Goal: Task Accomplishment & Management: Complete application form

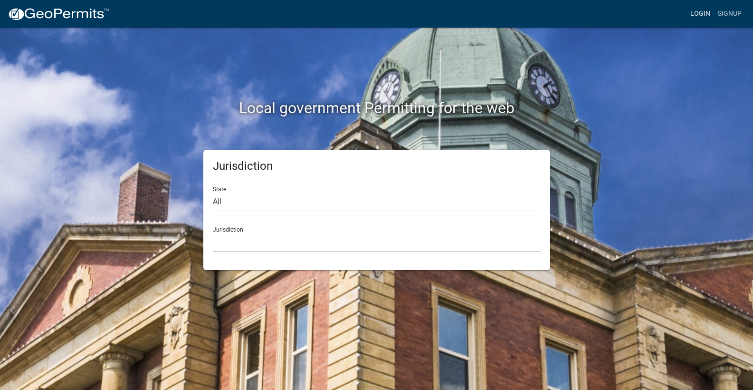
click at [700, 14] on link "Login" at bounding box center [701, 14] width 28 height 18
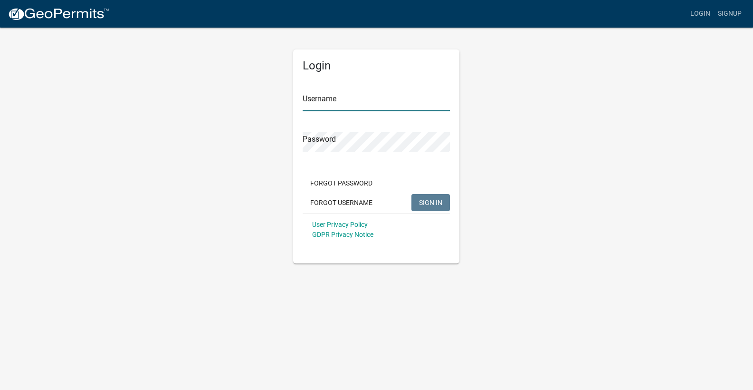
type input "mhaller"
click at [434, 199] on button "SIGN IN" at bounding box center [431, 202] width 39 height 17
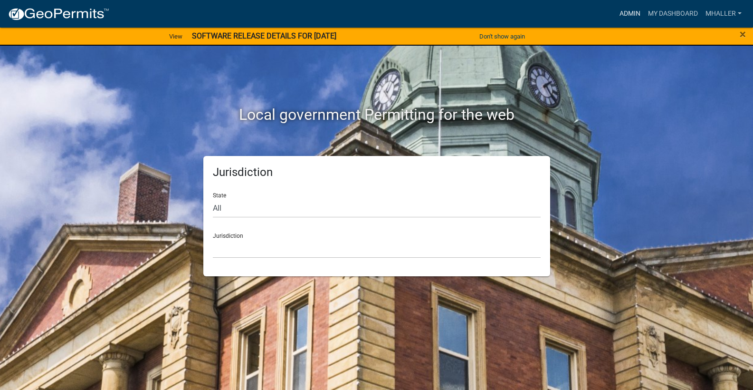
click at [626, 13] on link "Admin" at bounding box center [630, 14] width 29 height 18
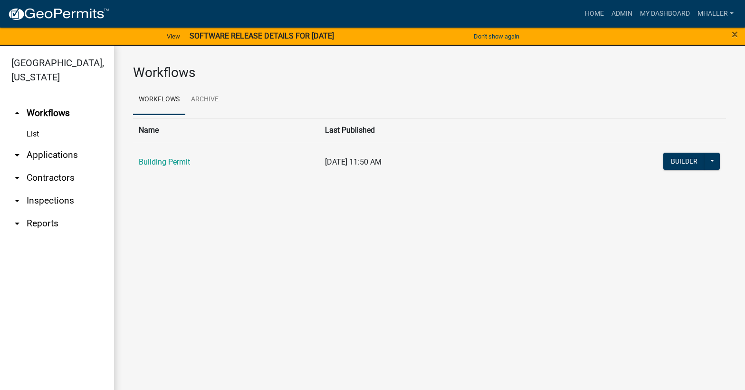
click at [56, 144] on link "arrow_drop_down Applications" at bounding box center [57, 155] width 114 height 23
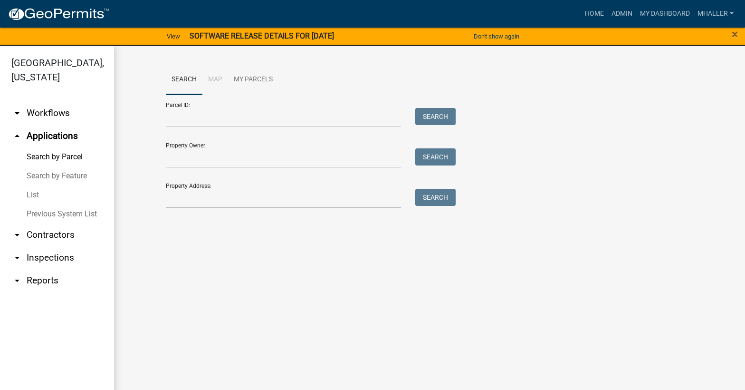
click at [29, 185] on link "List" at bounding box center [57, 194] width 114 height 19
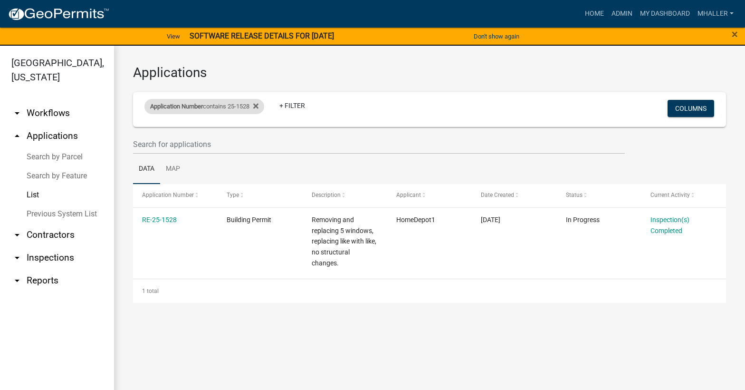
click at [188, 107] on span "Application Number" at bounding box center [176, 106] width 53 height 7
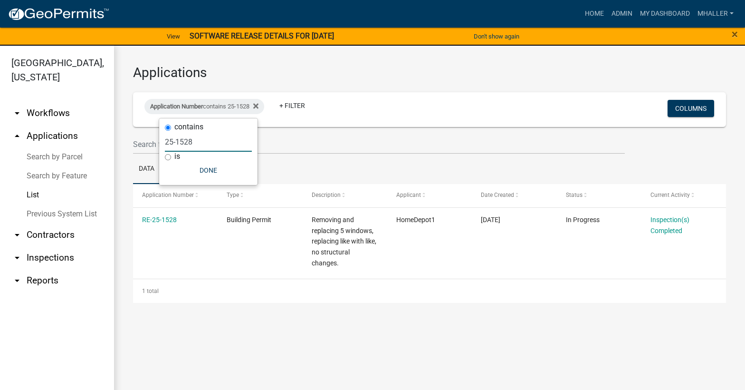
click at [198, 142] on input "25-1528" at bounding box center [208, 141] width 87 height 19
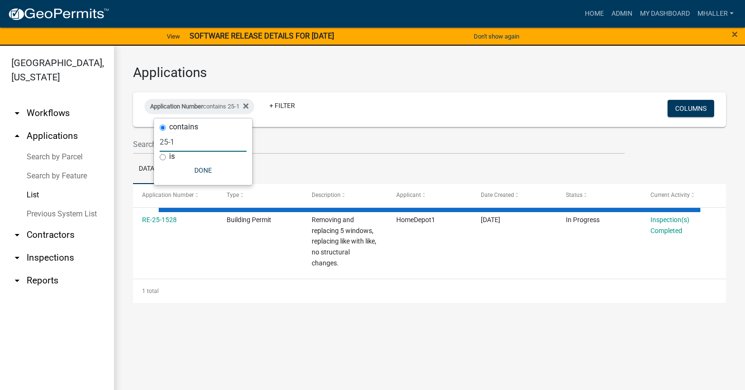
type input "25-"
select select "1: 25"
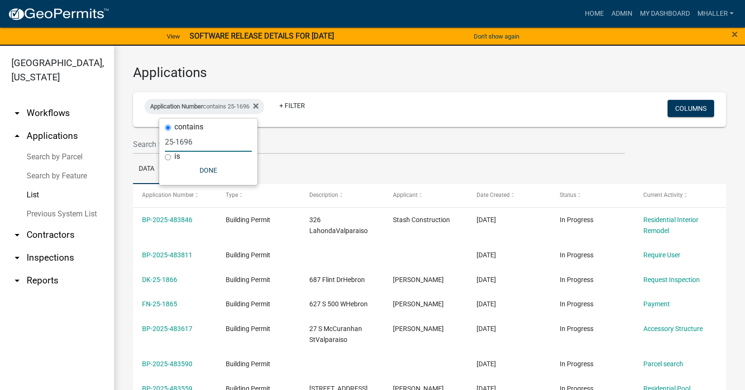
type input "25-1696"
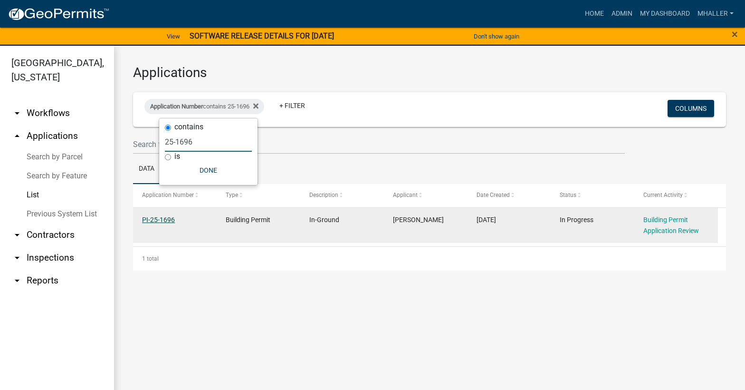
click at [161, 218] on link "PI-25-1696" at bounding box center [158, 220] width 33 height 8
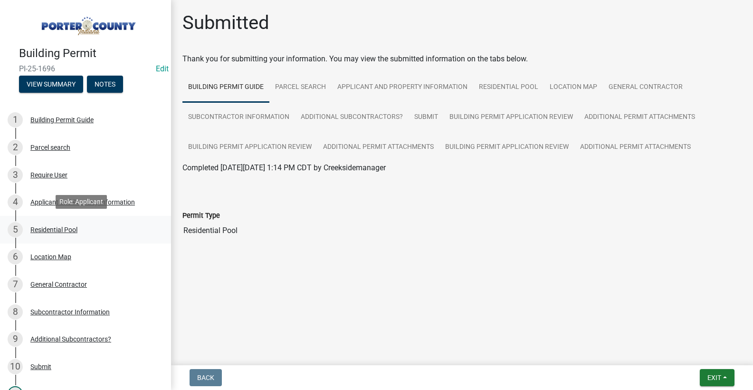
click at [57, 228] on div "Residential Pool" at bounding box center [53, 229] width 47 height 7
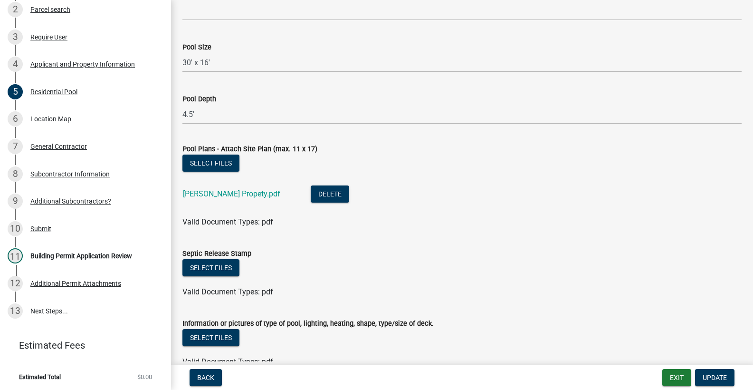
scroll to position [897, 0]
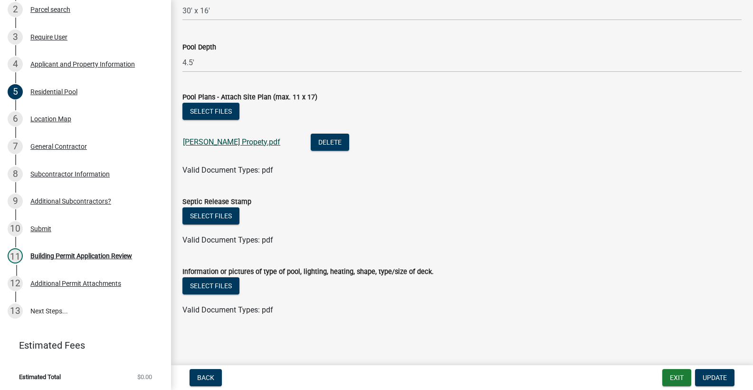
click at [208, 144] on link "[PERSON_NAME] Propety.pdf" at bounding box center [231, 141] width 97 height 9
click at [108, 254] on div "Building Permit Application Review" at bounding box center [81, 255] width 102 height 7
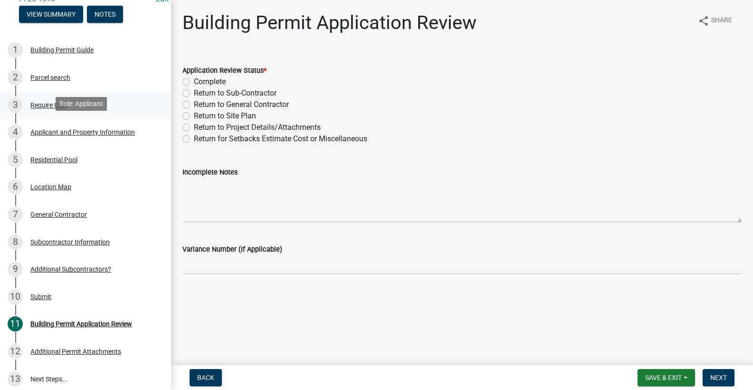
scroll to position [43, 0]
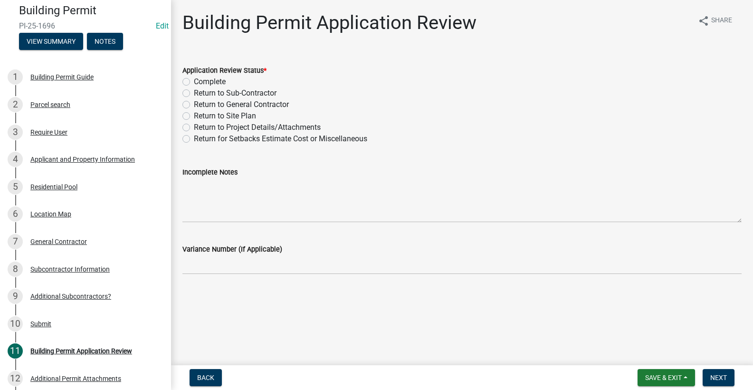
click at [194, 79] on label "Complete" at bounding box center [210, 81] width 32 height 11
click at [194, 79] on input "Complete" at bounding box center [197, 79] width 6 height 6
radio input "true"
click at [58, 186] on div "Residential Pool" at bounding box center [53, 186] width 47 height 7
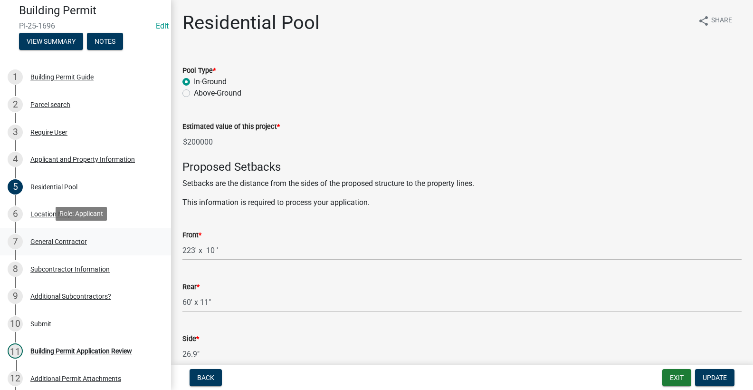
click at [54, 238] on div "General Contractor" at bounding box center [58, 241] width 57 height 7
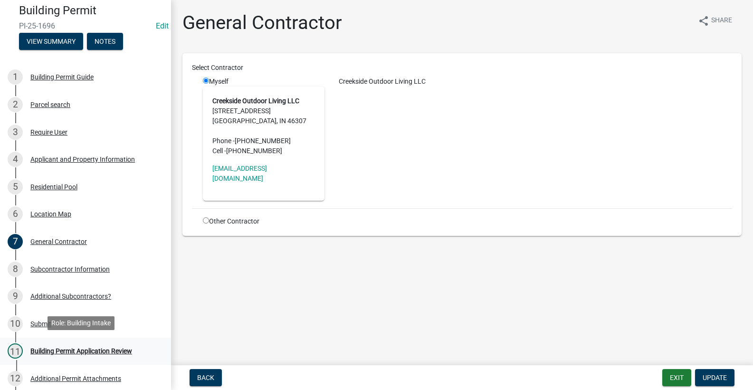
click at [54, 349] on div "Building Permit Application Review" at bounding box center [81, 350] width 102 height 7
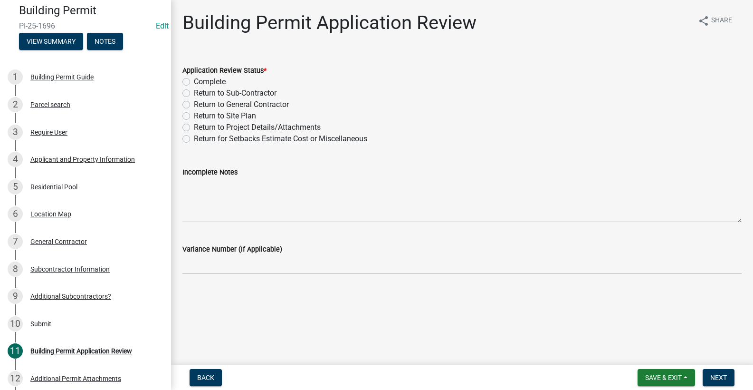
click at [194, 80] on label "Complete" at bounding box center [210, 81] width 32 height 11
click at [194, 80] on input "Complete" at bounding box center [197, 79] width 6 height 6
radio input "true"
click at [715, 375] on span "Next" at bounding box center [719, 378] width 17 height 8
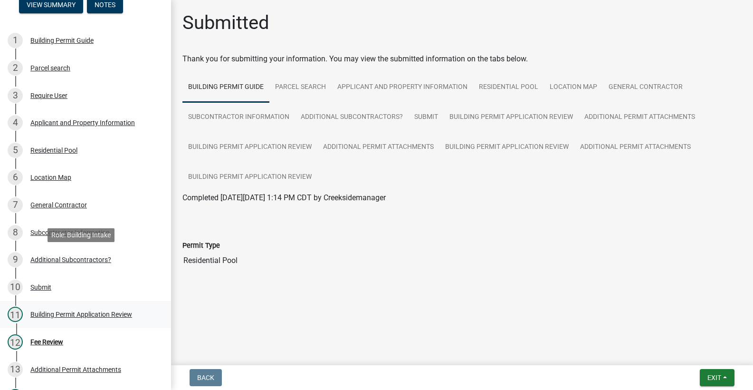
scroll to position [138, 0]
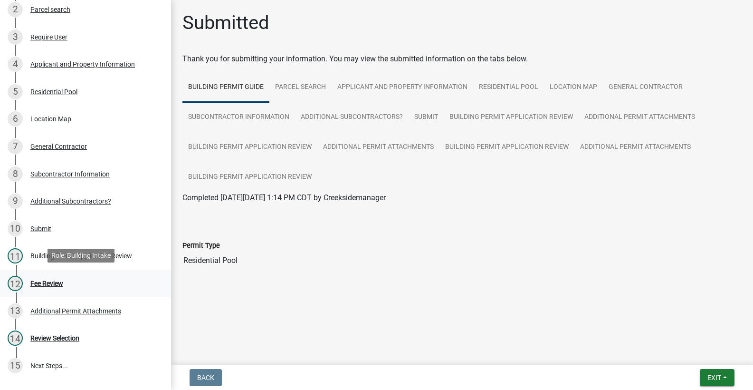
click at [48, 280] on div "Fee Review" at bounding box center [46, 283] width 33 height 7
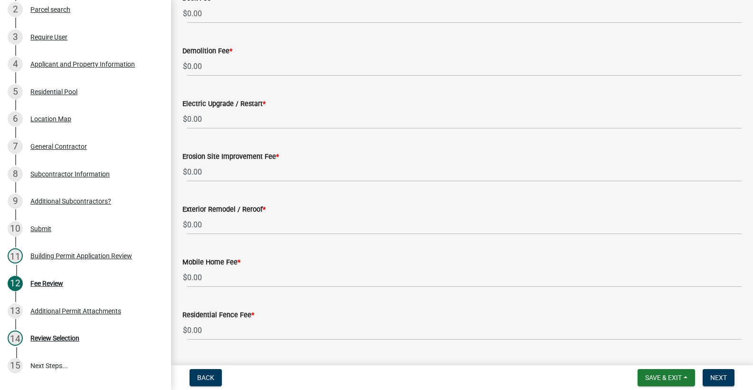
scroll to position [151, 0]
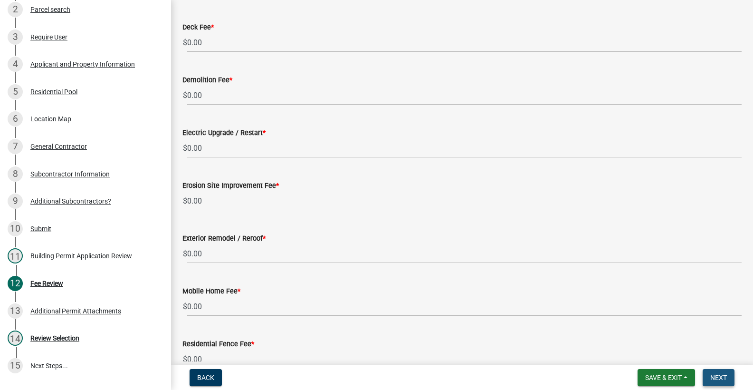
click at [711, 380] on span "Next" at bounding box center [719, 378] width 17 height 8
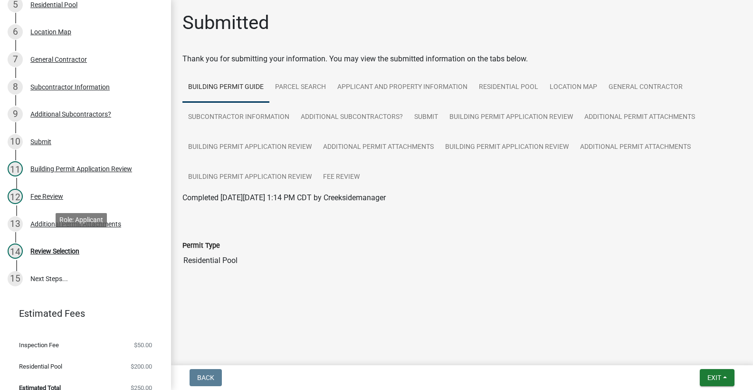
scroll to position [235, 0]
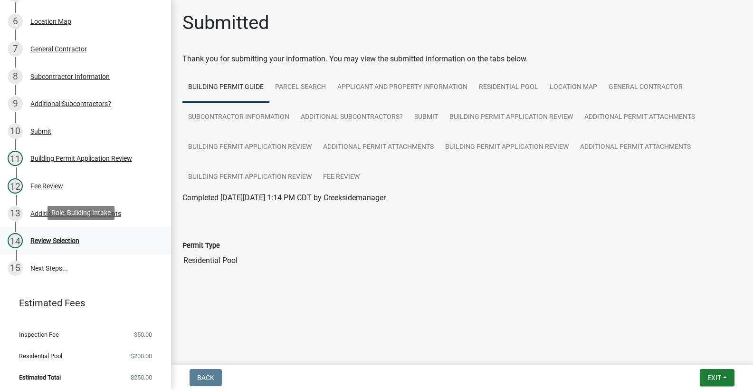
click at [59, 240] on div "Review Selection" at bounding box center [54, 240] width 49 height 7
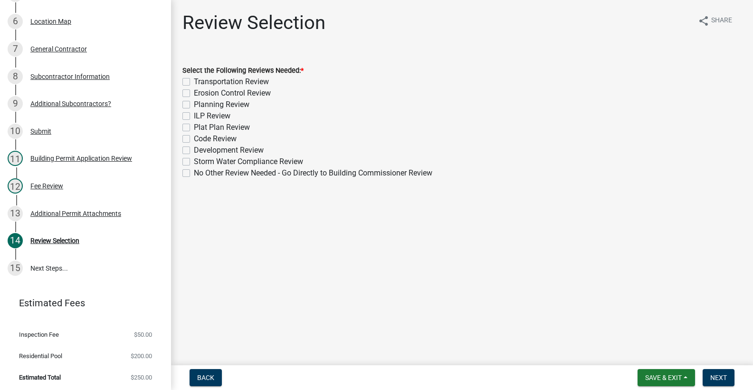
click at [194, 172] on label "No Other Review Needed - Go Directly to Building Commissioner Review" at bounding box center [313, 172] width 239 height 11
click at [194, 172] on input "No Other Review Needed - Go Directly to Building Commissioner Review" at bounding box center [197, 170] width 6 height 6
checkbox input "true"
checkbox input "false"
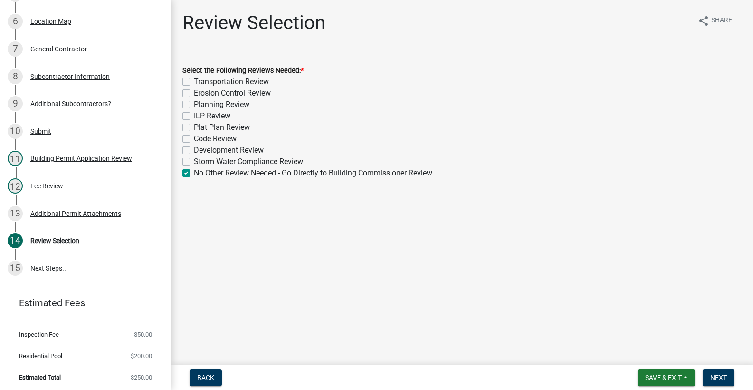
checkbox input "false"
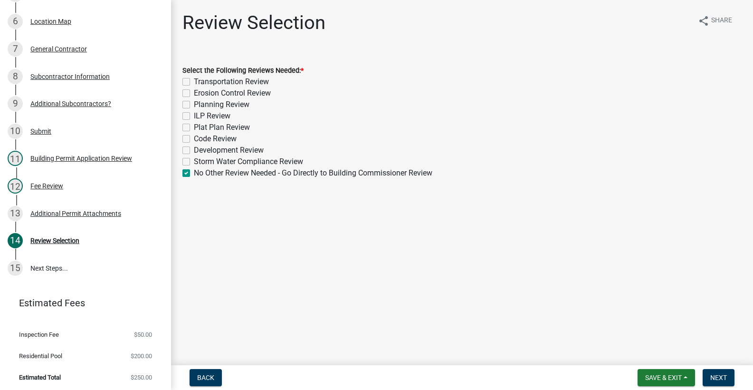
checkbox input "false"
checkbox input "true"
click at [713, 377] on span "Next" at bounding box center [719, 378] width 17 height 8
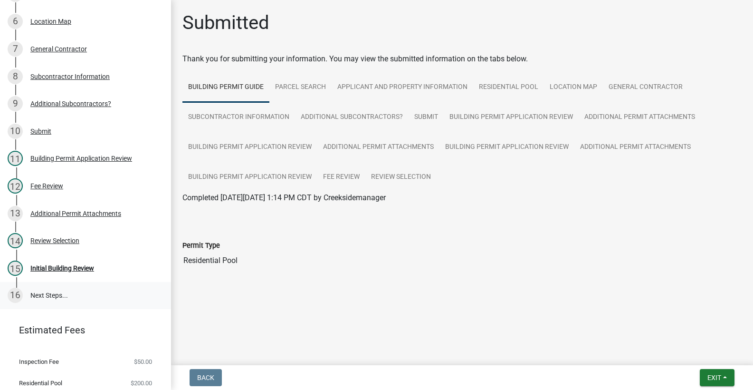
scroll to position [262, 0]
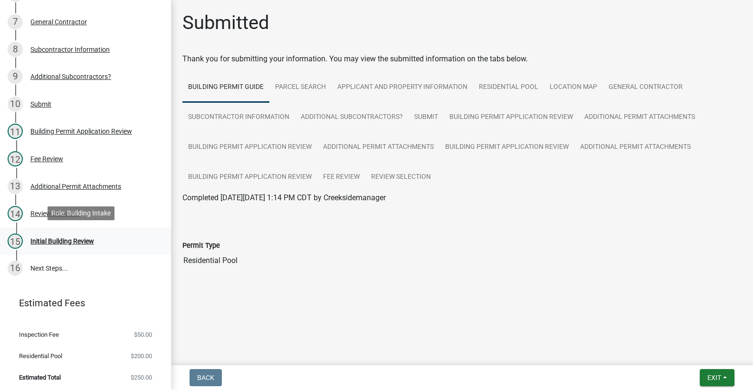
click at [71, 238] on div "Initial Building Review" at bounding box center [62, 241] width 64 height 7
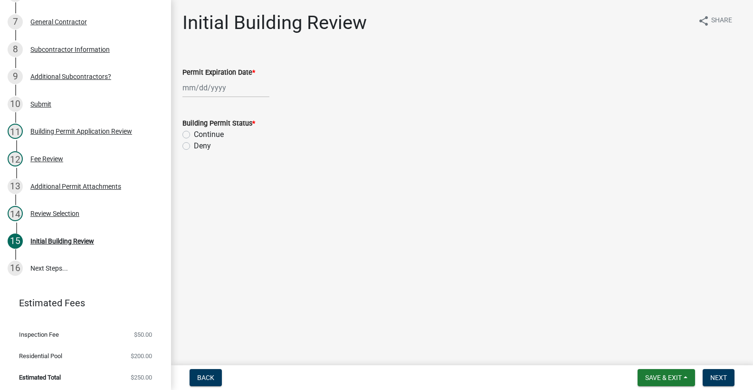
click at [196, 88] on div at bounding box center [226, 87] width 87 height 19
select select "9"
select select "2025"
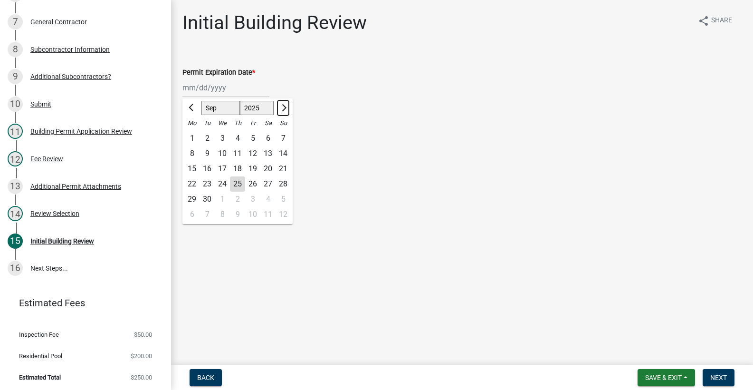
click at [283, 107] on span "Next month" at bounding box center [283, 107] width 7 height 7
click at [284, 107] on span "Next month" at bounding box center [283, 107] width 7 height 7
select select "1"
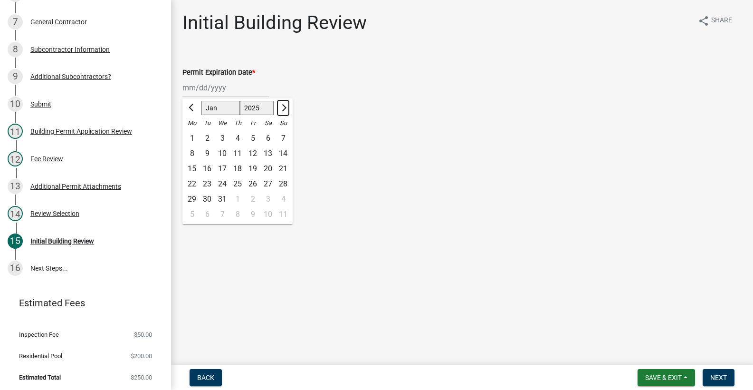
select select "2026"
click at [284, 107] on span "Next month" at bounding box center [283, 107] width 7 height 7
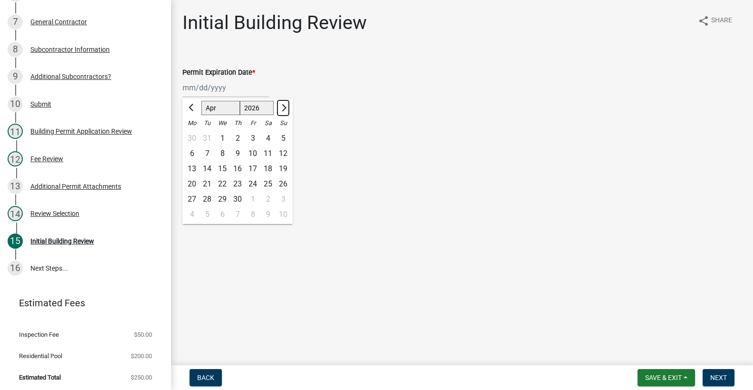
select select "5"
click at [268, 198] on div "30" at bounding box center [268, 199] width 15 height 15
type input "[DATE]"
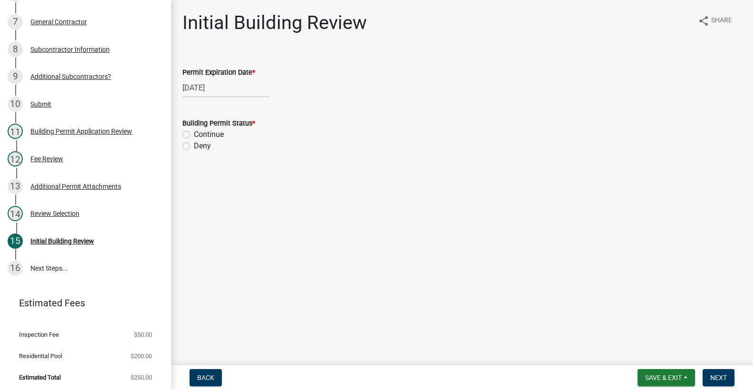
click at [194, 133] on label "Continue" at bounding box center [209, 134] width 30 height 11
click at [194, 133] on input "Continue" at bounding box center [197, 132] width 6 height 6
radio input "true"
click at [711, 376] on span "Next" at bounding box center [719, 378] width 17 height 8
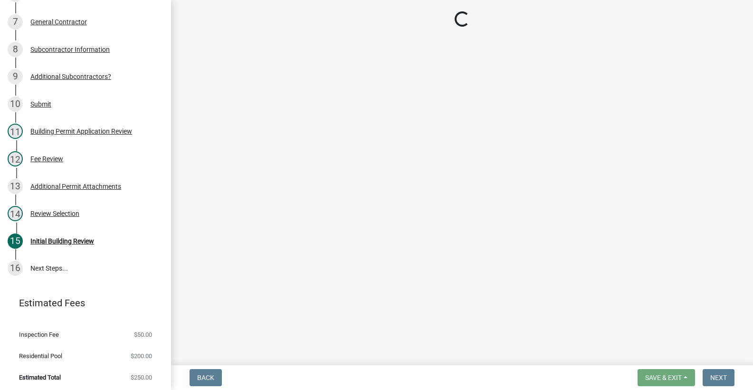
scroll to position [290, 0]
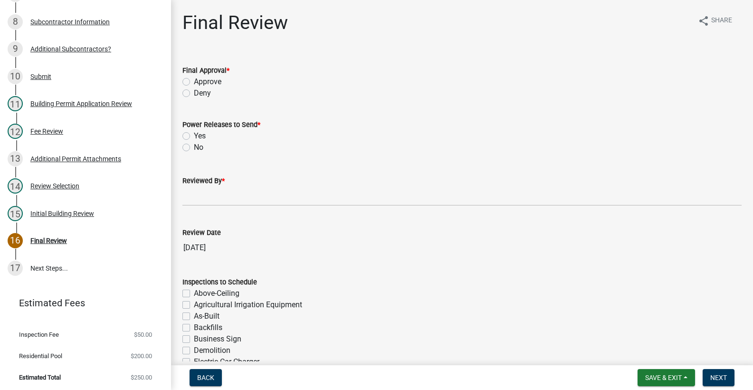
click at [194, 80] on label "Approve" at bounding box center [208, 81] width 28 height 11
click at [194, 80] on input "Approve" at bounding box center [197, 79] width 6 height 6
radio input "true"
click at [194, 147] on label "No" at bounding box center [199, 147] width 10 height 11
click at [194, 147] on input "No" at bounding box center [197, 145] width 6 height 6
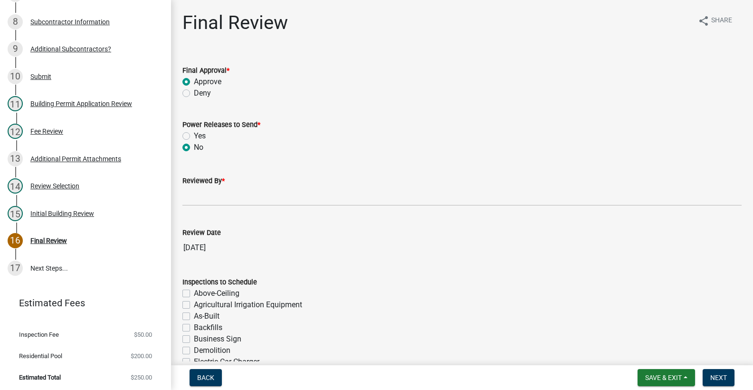
radio input "true"
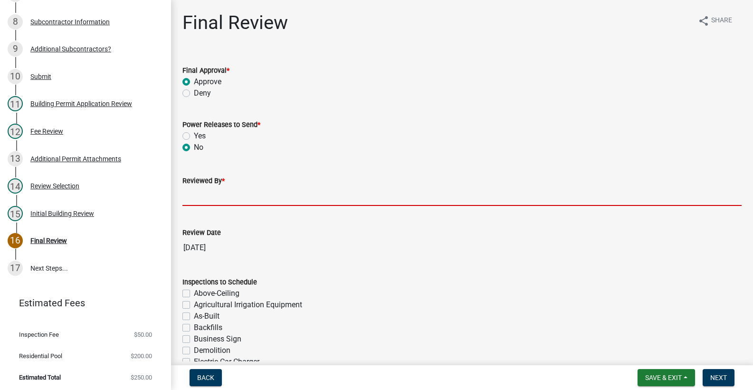
click at [219, 190] on input "Reviewed By *" at bounding box center [463, 195] width 560 height 19
type input "mhaller"
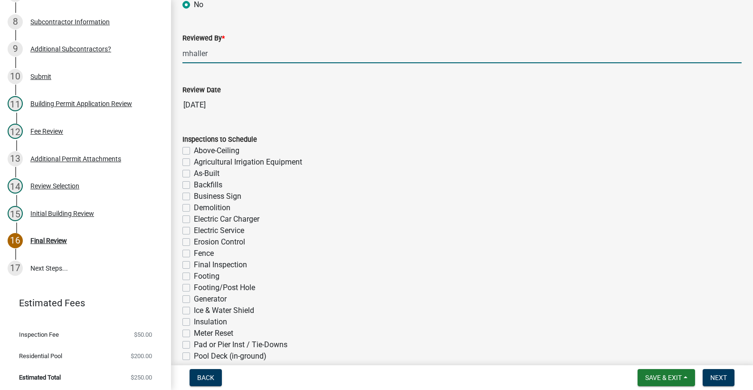
scroll to position [291, 0]
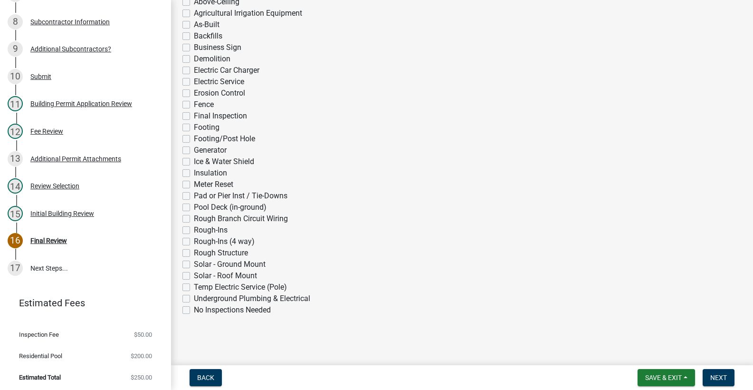
click at [194, 207] on label "Pool Deck (in-ground)" at bounding box center [230, 207] width 73 height 11
click at [194, 207] on input "Pool Deck (in-ground)" at bounding box center [197, 205] width 6 height 6
checkbox input "true"
checkbox input "false"
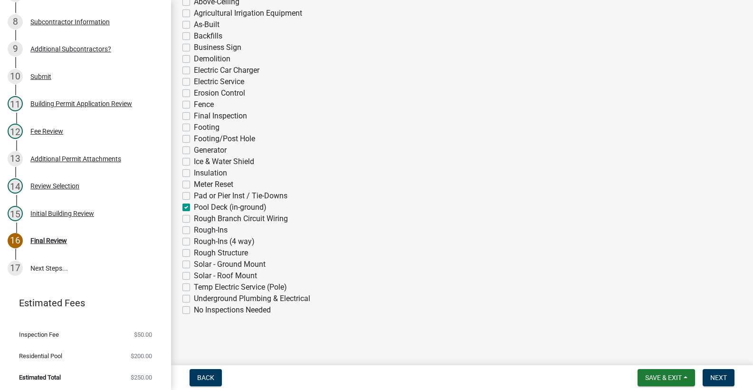
checkbox input "false"
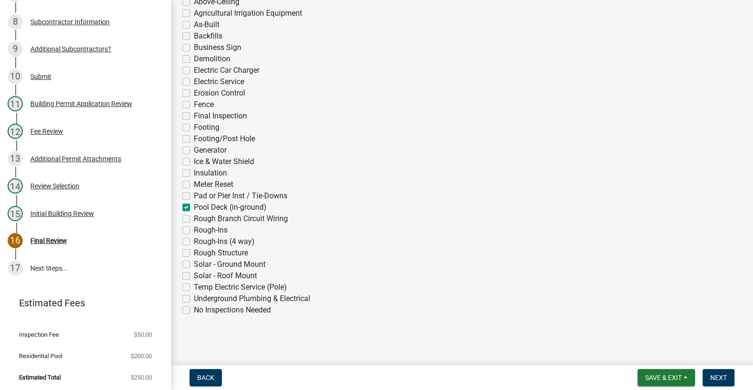
checkbox input "false"
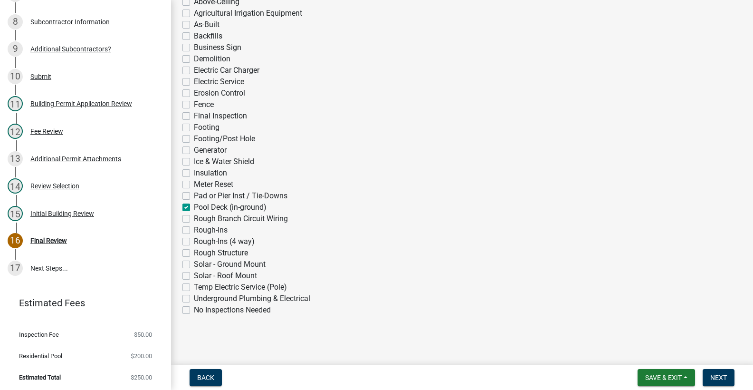
checkbox input "false"
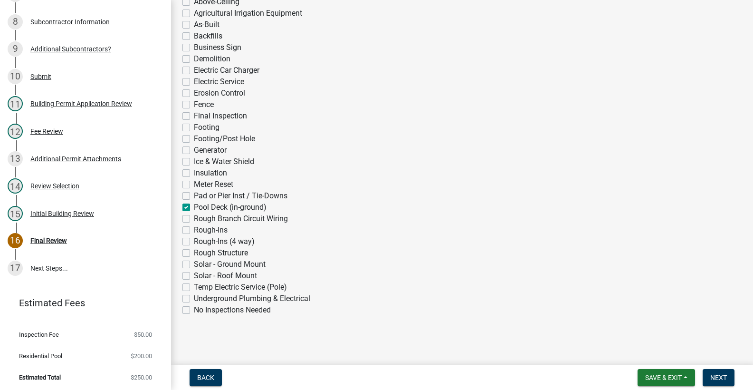
checkbox input "false"
checkbox input "true"
checkbox input "false"
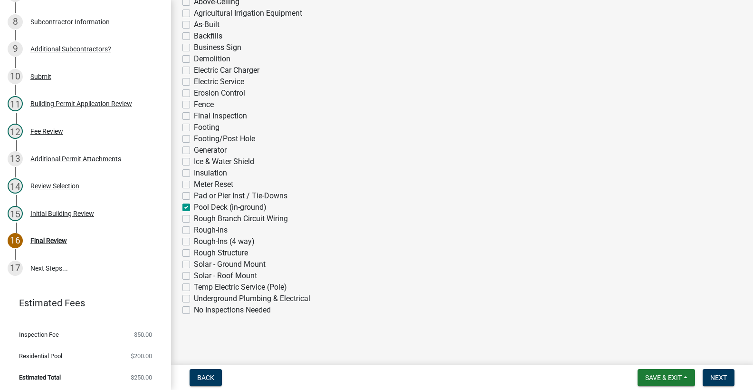
checkbox input "false"
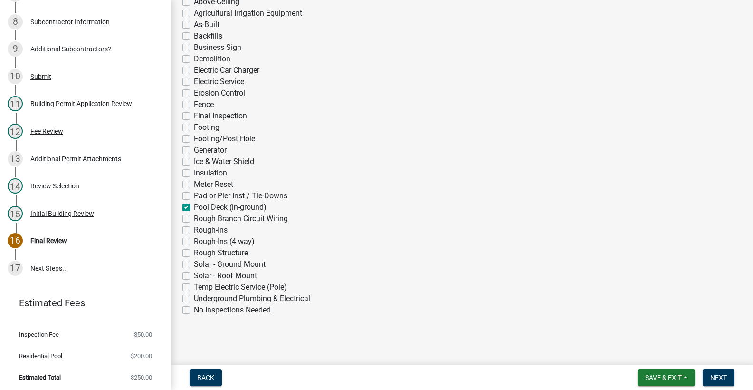
checkbox input "false"
drag, startPoint x: 185, startPoint y: 116, endPoint x: 346, endPoint y: 221, distance: 191.5
click at [194, 117] on label "Final Inspection" at bounding box center [220, 115] width 53 height 11
click at [194, 116] on input "Final Inspection" at bounding box center [197, 113] width 6 height 6
checkbox input "true"
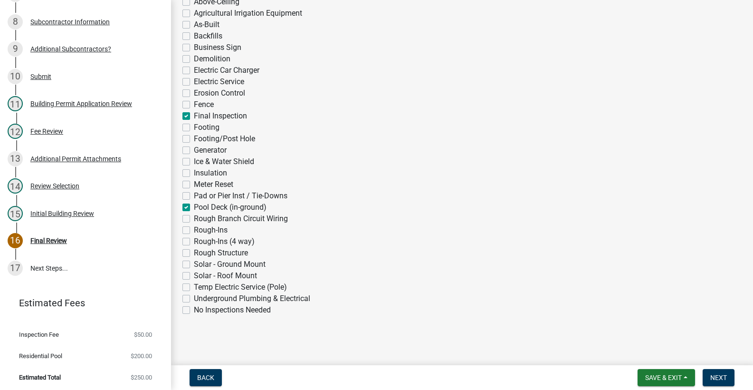
checkbox input "false"
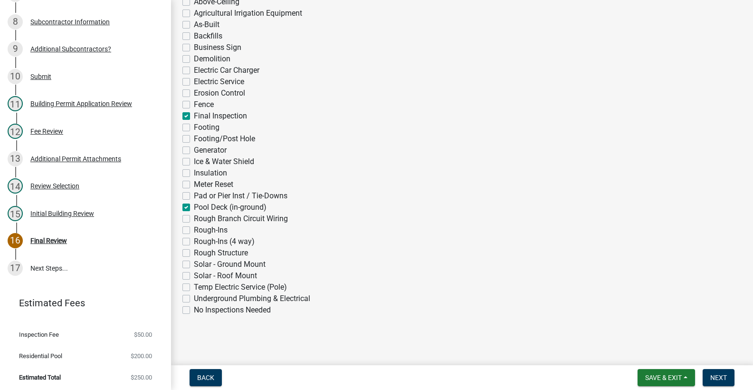
checkbox input "false"
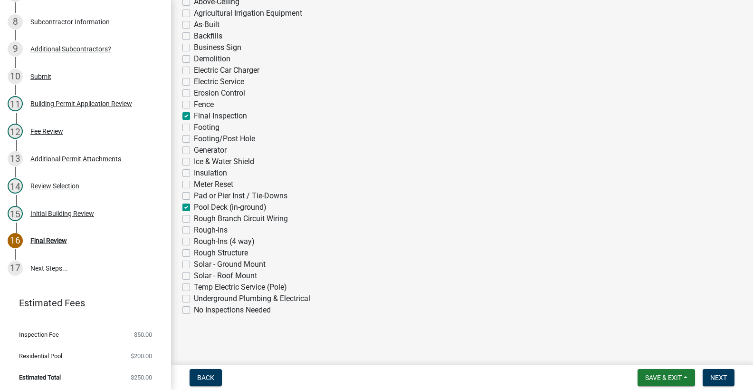
checkbox input "true"
checkbox input "false"
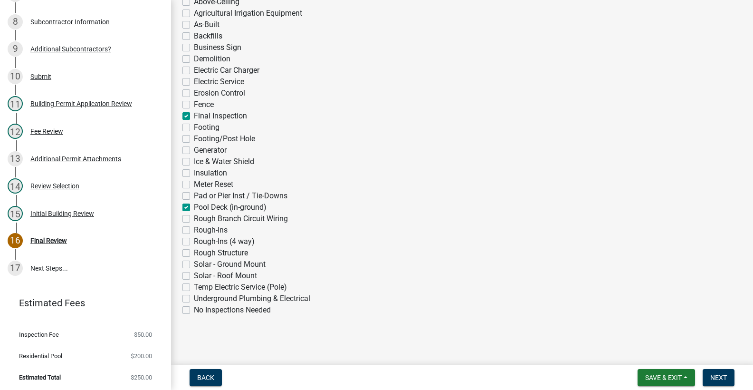
checkbox input "false"
checkbox input "true"
checkbox input "false"
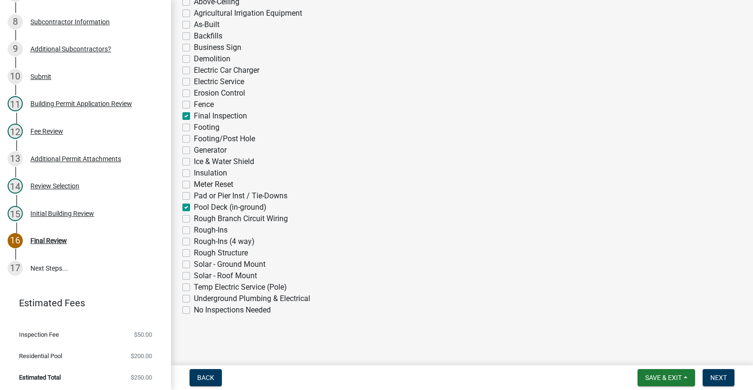
checkbox input "false"
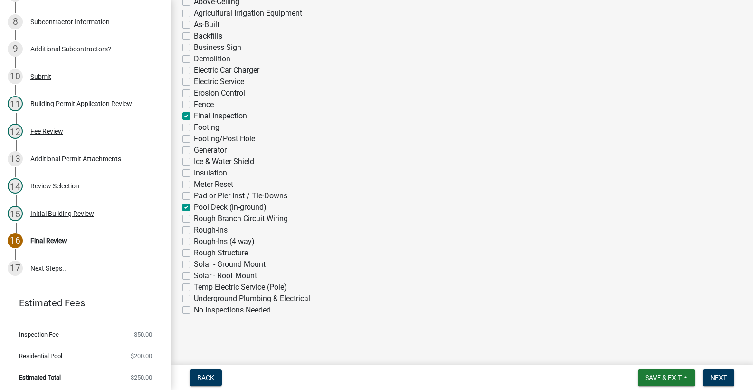
checkbox input "false"
click at [713, 375] on span "Next" at bounding box center [719, 378] width 17 height 8
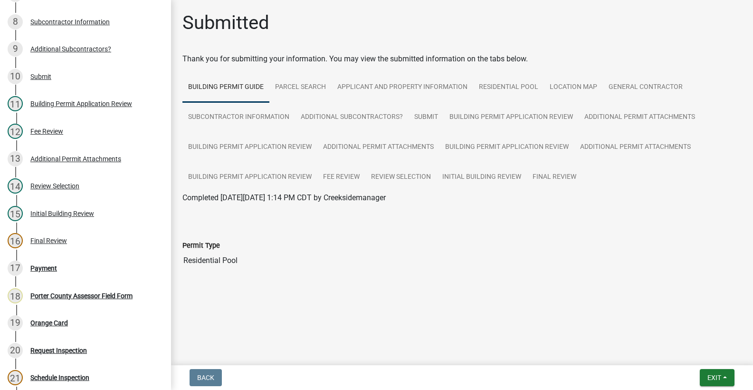
scroll to position [454, 0]
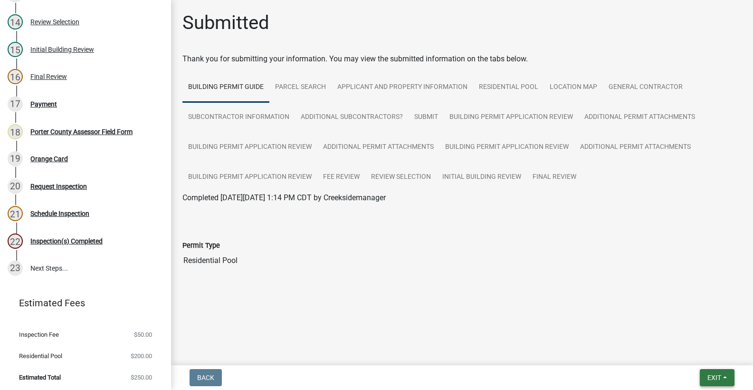
click at [715, 379] on span "Exit" at bounding box center [715, 378] width 14 height 8
click at [689, 330] on button "Save" at bounding box center [697, 329] width 76 height 23
click at [708, 377] on span "Exit" at bounding box center [715, 378] width 14 height 8
click at [698, 356] on button "Save & Exit" at bounding box center [697, 352] width 76 height 23
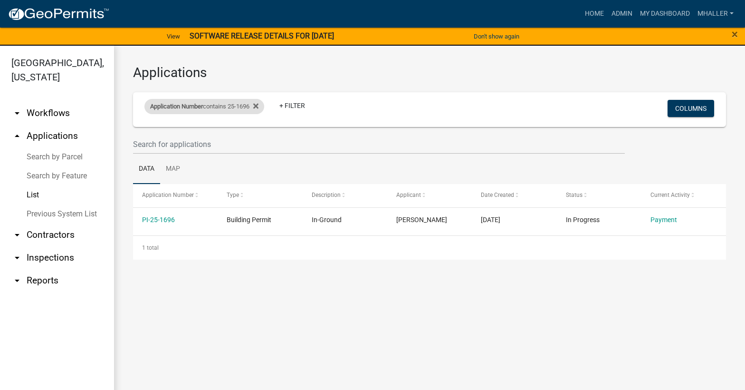
click at [211, 105] on div "Application Number contains 25-1696" at bounding box center [205, 106] width 120 height 15
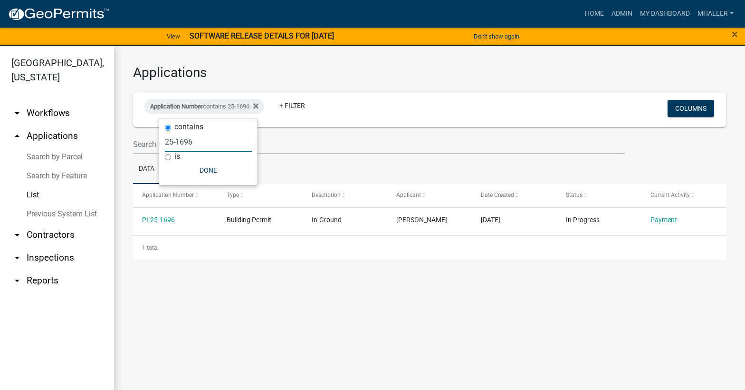
click at [203, 142] on input "25-1696" at bounding box center [208, 141] width 87 height 19
type input "25-"
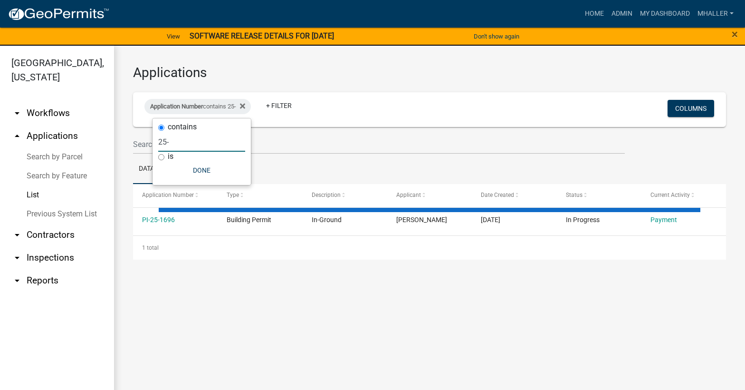
select select "1: 25"
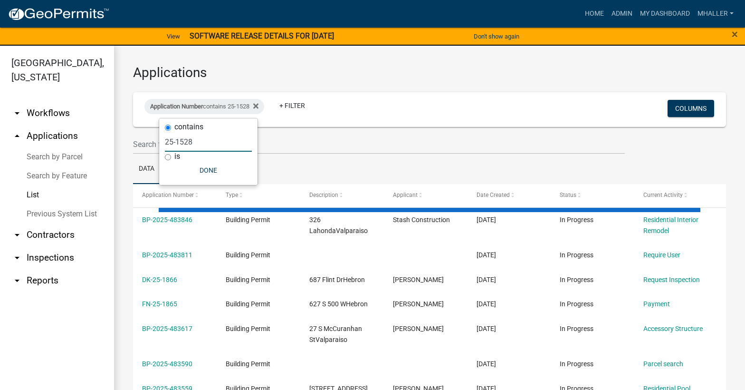
type input "25-1528"
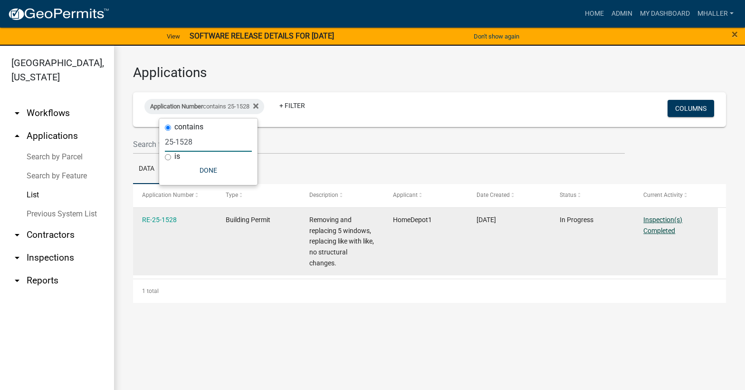
click at [660, 222] on link "Inspection(s) Completed" at bounding box center [663, 225] width 39 height 19
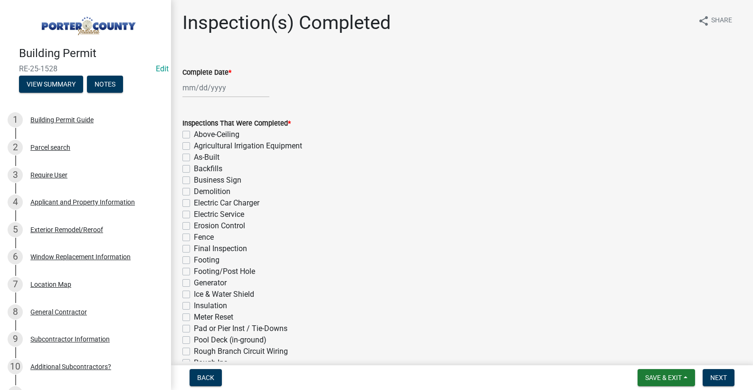
click at [210, 88] on div at bounding box center [226, 87] width 87 height 19
select select "9"
select select "2025"
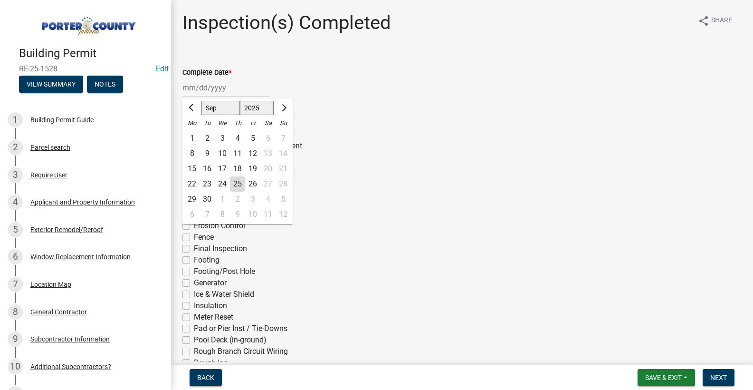
click at [238, 184] on div "25" at bounding box center [237, 183] width 15 height 15
type input "[DATE]"
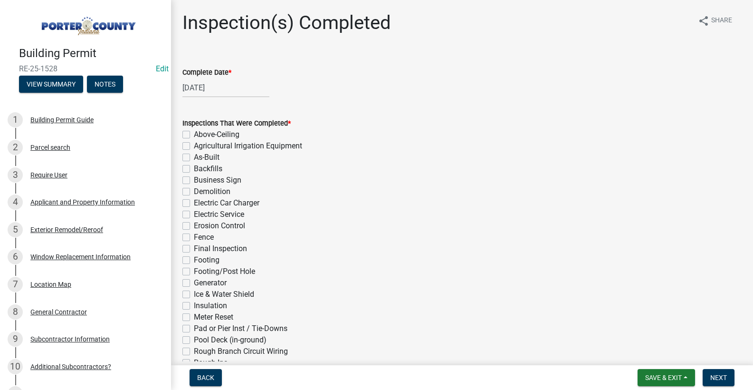
click at [194, 250] on label "Final Inspection" at bounding box center [220, 248] width 53 height 11
click at [194, 249] on input "Final Inspection" at bounding box center [197, 246] width 6 height 6
checkbox input "true"
checkbox input "false"
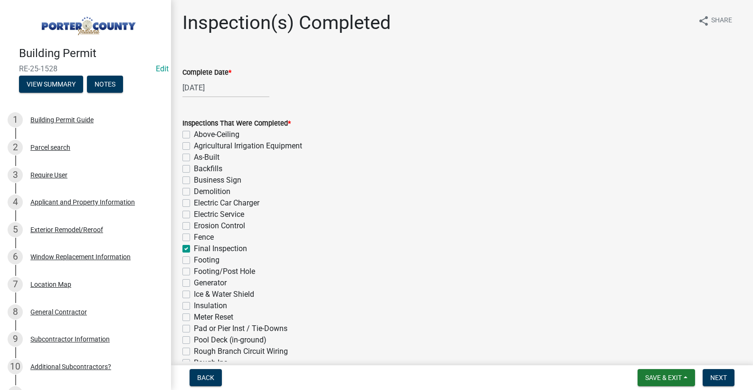
checkbox input "false"
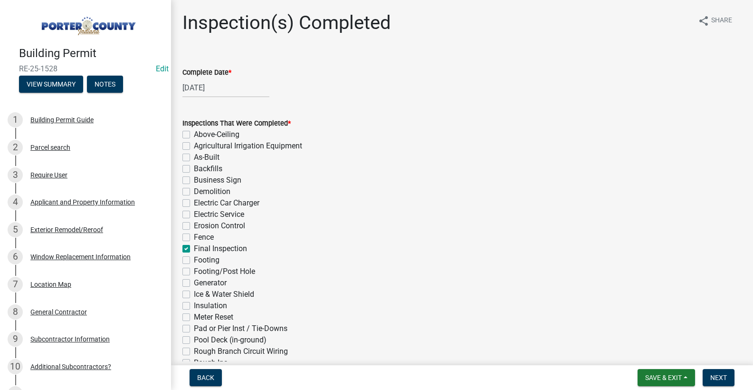
checkbox input "false"
checkbox input "true"
checkbox input "false"
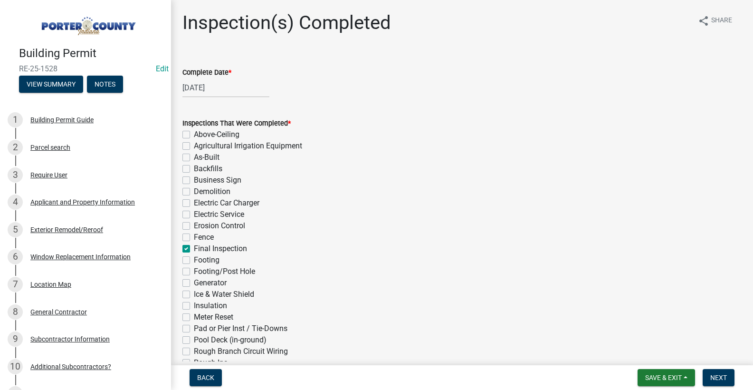
checkbox input "false"
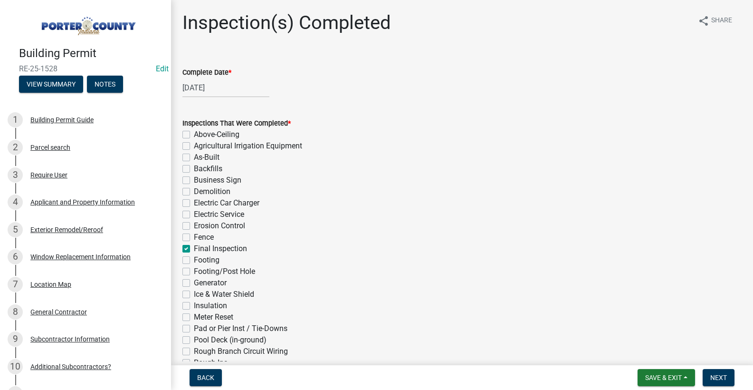
checkbox input "false"
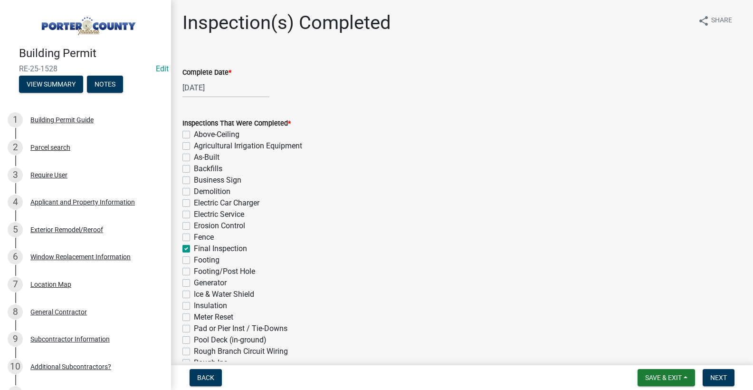
checkbox input "false"
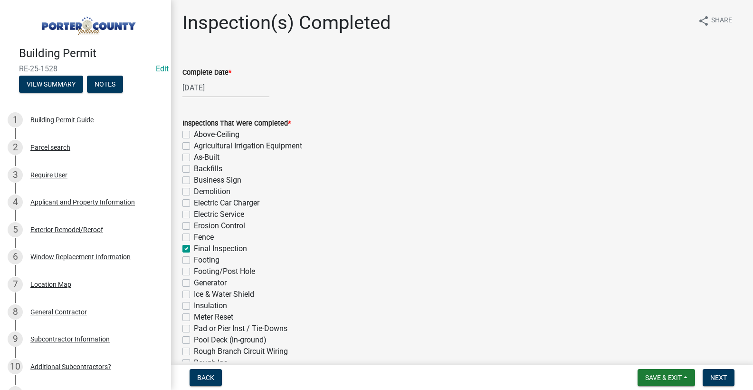
checkbox input "false"
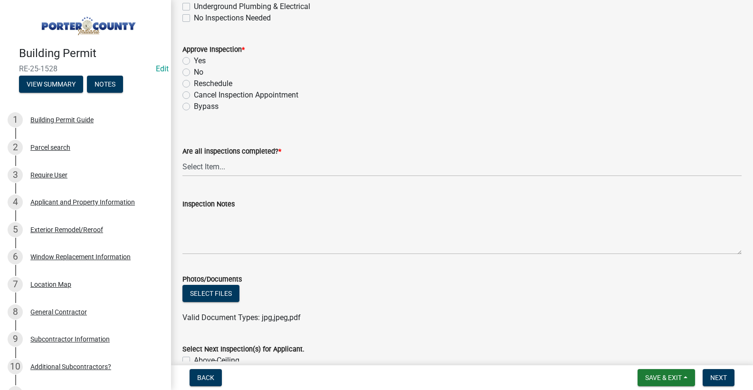
scroll to position [428, 0]
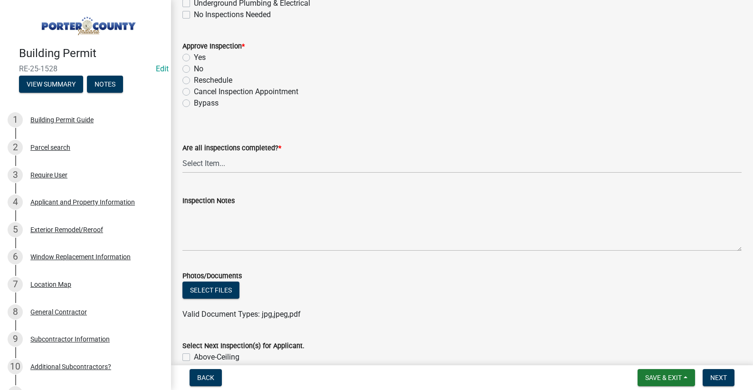
click at [194, 56] on label "Yes" at bounding box center [200, 57] width 12 height 11
click at [194, 56] on input "Yes" at bounding box center [197, 55] width 6 height 6
radio input "true"
click at [265, 168] on select "Select Item... Yes - All Inspections Have Been Completed No - More Inspections …" at bounding box center [463, 163] width 560 height 19
click at [183, 154] on select "Select Item... Yes - All Inspections Have Been Completed No - More Inspections …" at bounding box center [463, 163] width 560 height 19
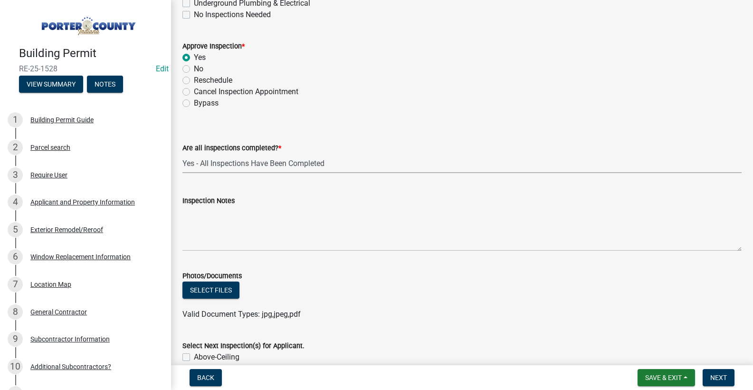
select select "9a8ccc90-dcd1-4d2c-ac64-5460e8d85408"
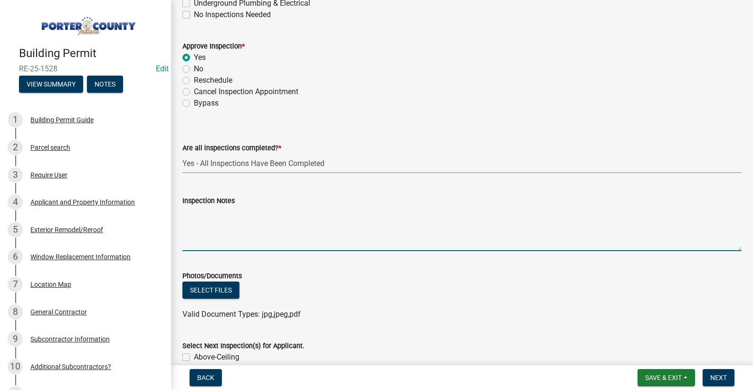
click at [269, 225] on textarea "Inspection Notes" at bounding box center [463, 228] width 560 height 45
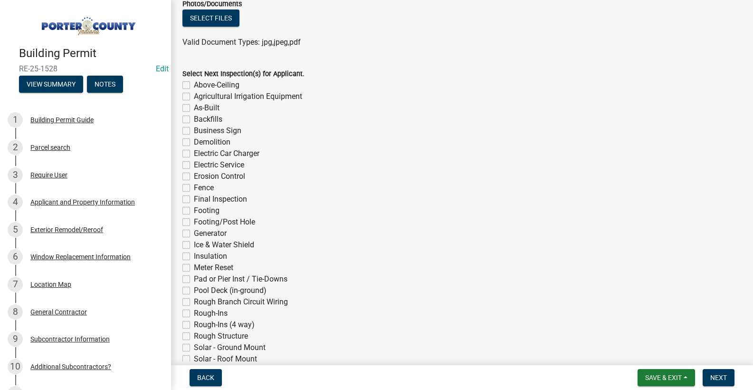
scroll to position [761, 0]
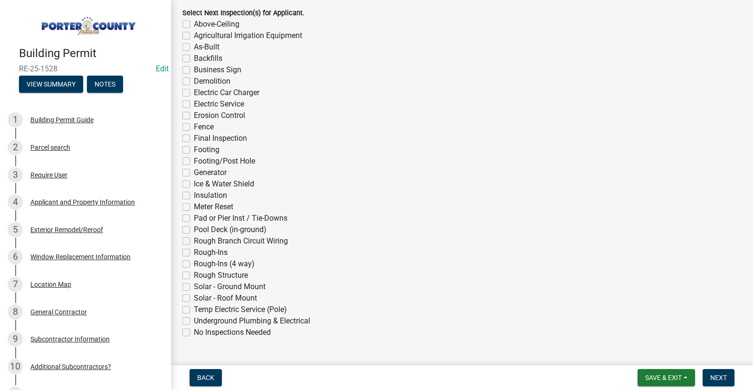
type textarea "complete and occupied"
click at [194, 334] on label "No Inspections Needed" at bounding box center [232, 332] width 77 height 11
click at [194, 333] on input "No Inspections Needed" at bounding box center [197, 330] width 6 height 6
checkbox input "true"
checkbox input "false"
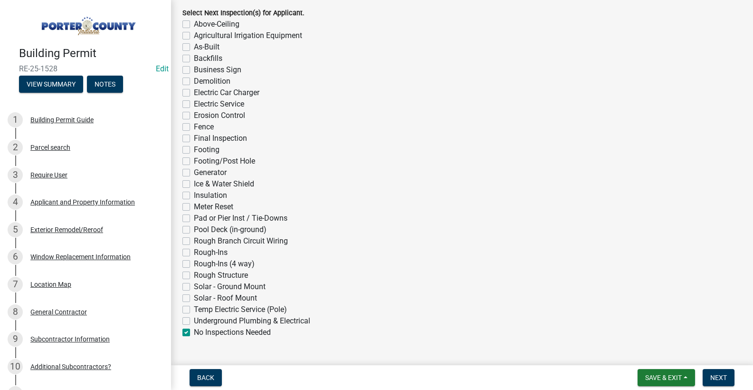
checkbox input "false"
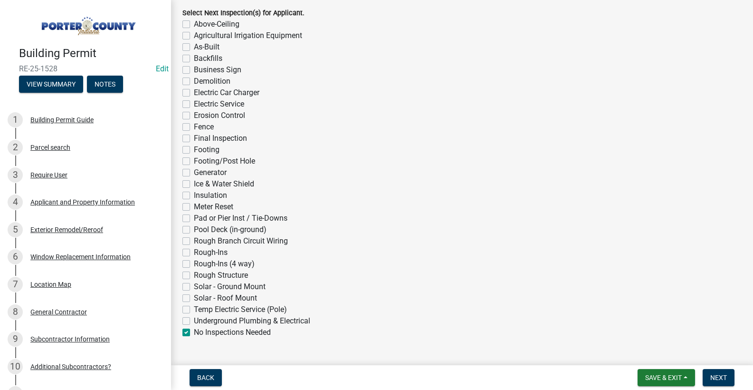
checkbox input "false"
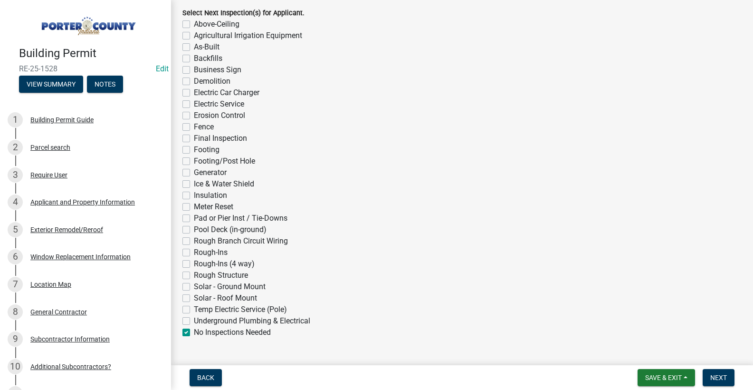
checkbox input "false"
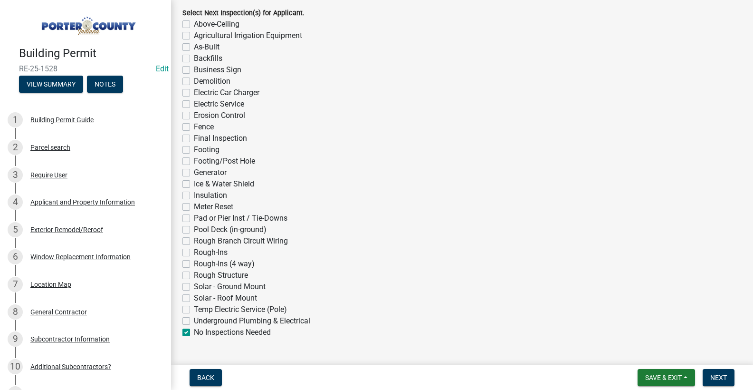
checkbox input "false"
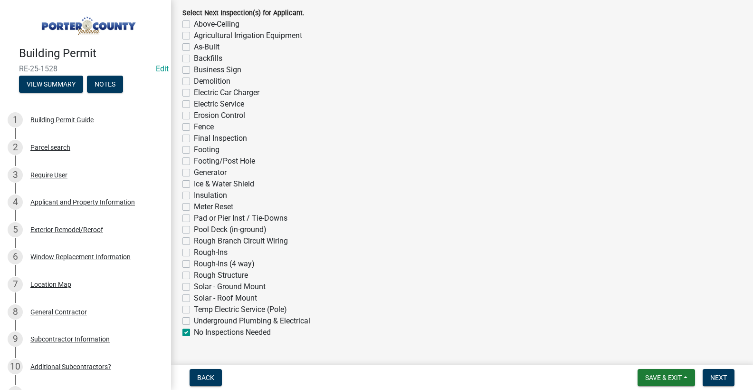
checkbox input "false"
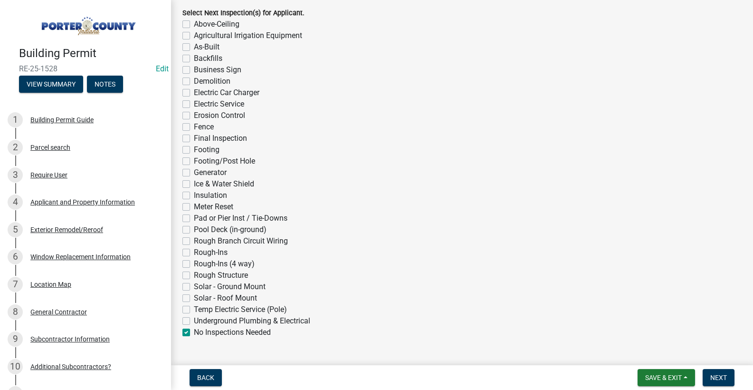
checkbox input "false"
checkbox input "true"
click at [709, 379] on button "Next" at bounding box center [719, 377] width 32 height 17
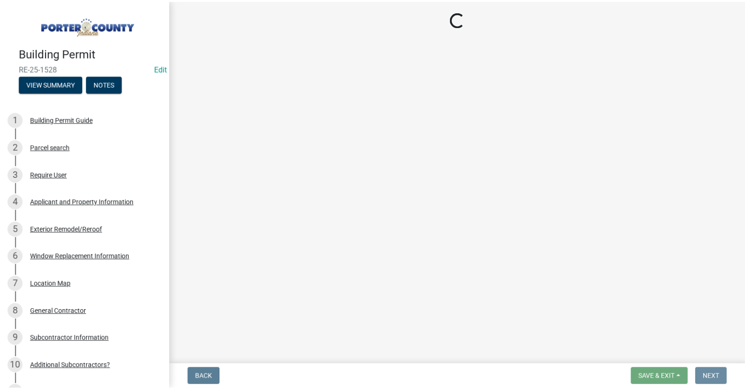
scroll to position [0, 0]
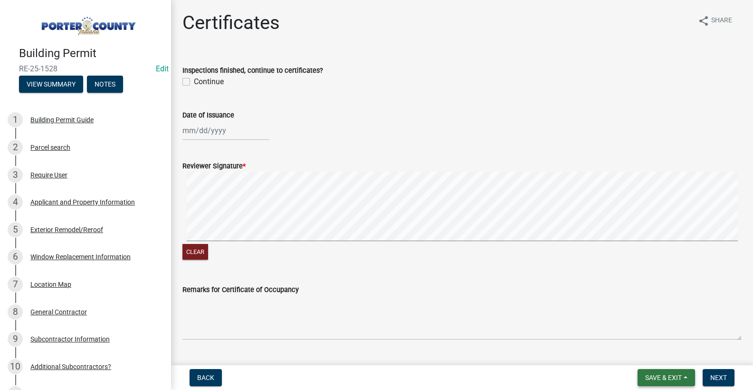
click at [651, 374] on span "Save & Exit" at bounding box center [664, 378] width 37 height 8
click at [651, 357] on button "Save & Exit" at bounding box center [657, 352] width 76 height 23
